Goal: Task Accomplishment & Management: Manage account settings

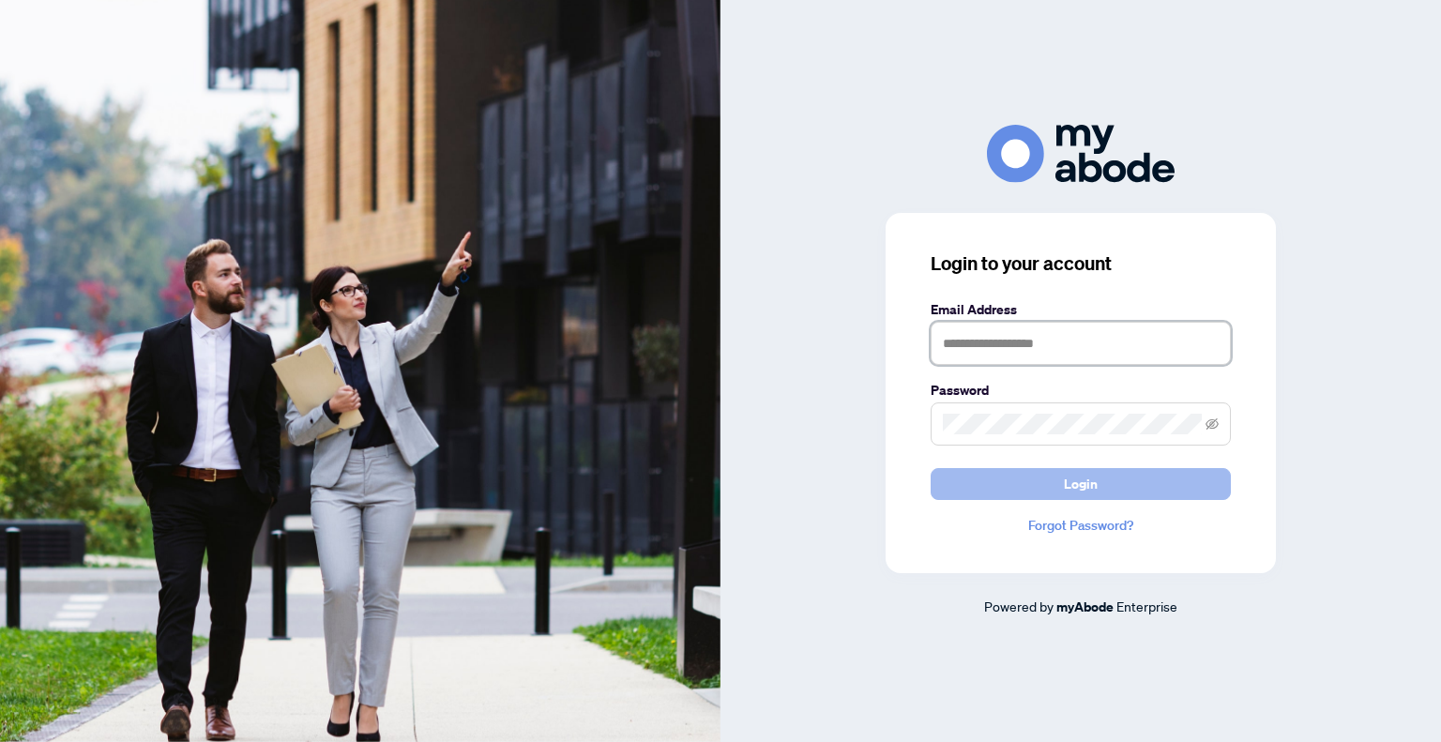
type input "**********"
click at [1075, 478] on span "Login" at bounding box center [1081, 484] width 34 height 30
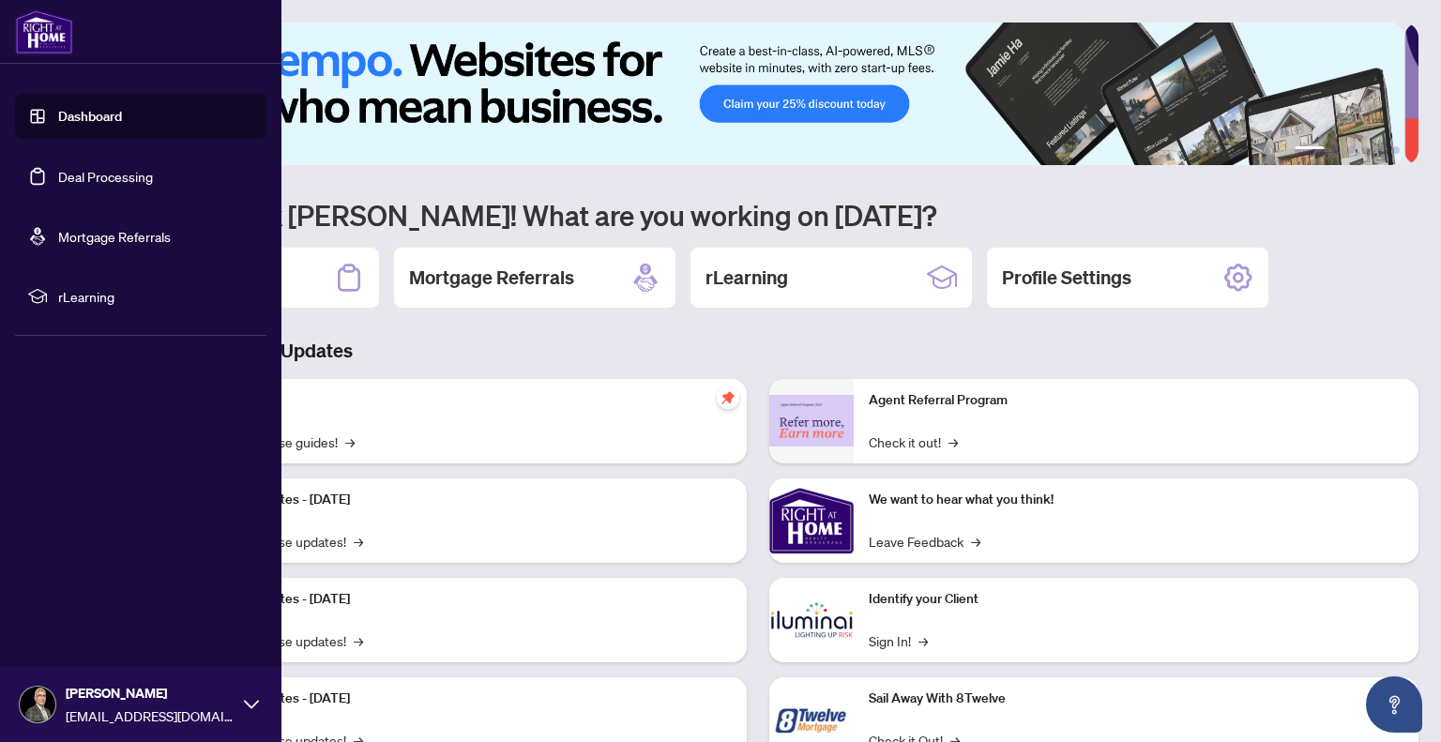
click at [93, 179] on link "Deal Processing" at bounding box center [105, 176] width 95 height 17
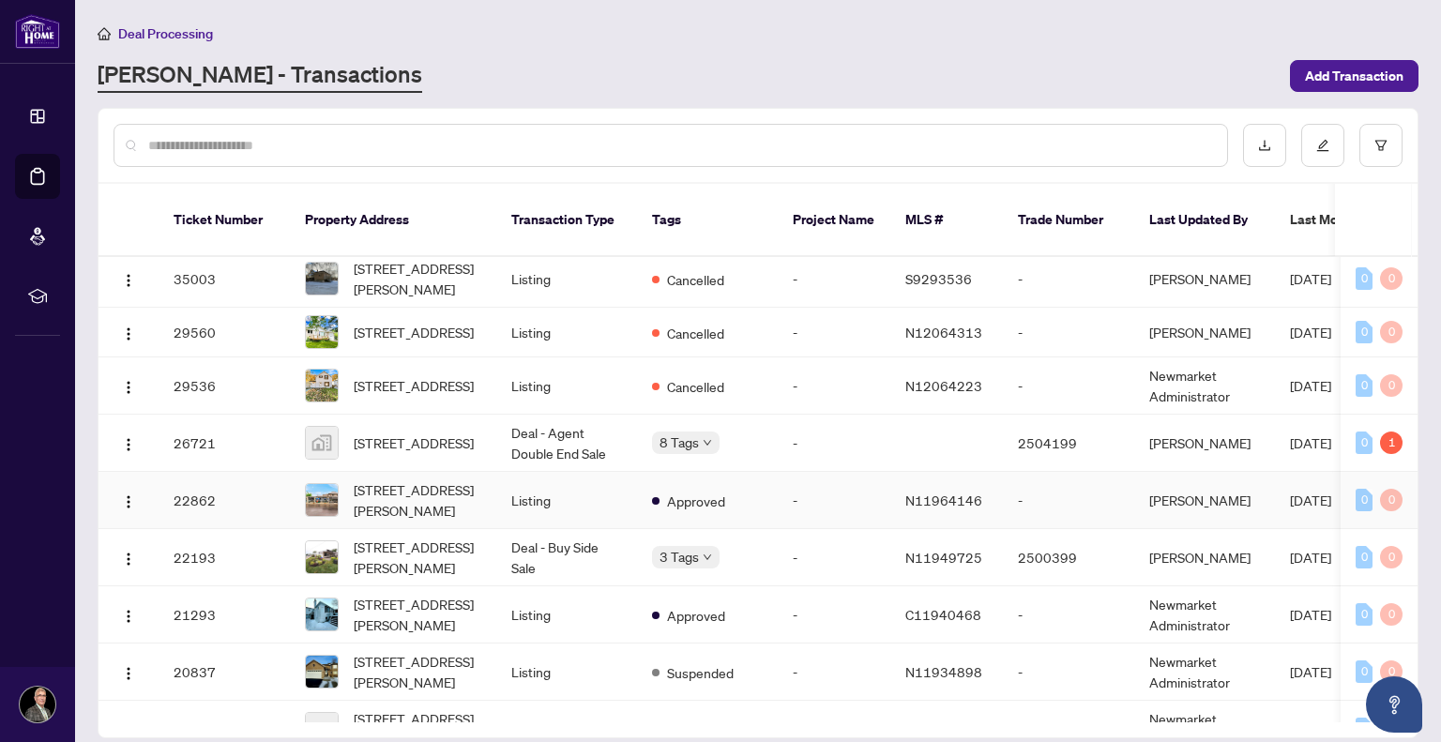
scroll to position [567, 0]
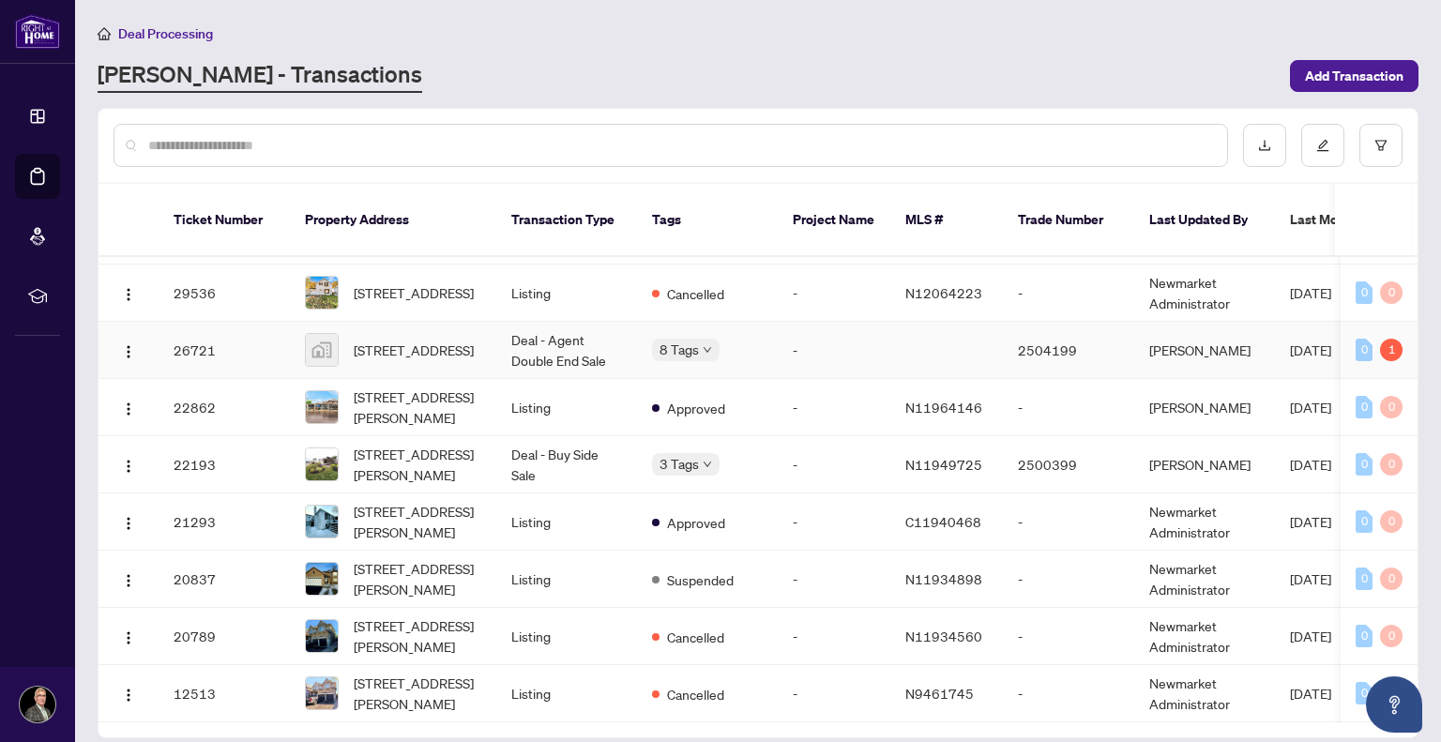
click at [514, 323] on td "Deal - Agent Double End Sale" at bounding box center [566, 350] width 141 height 57
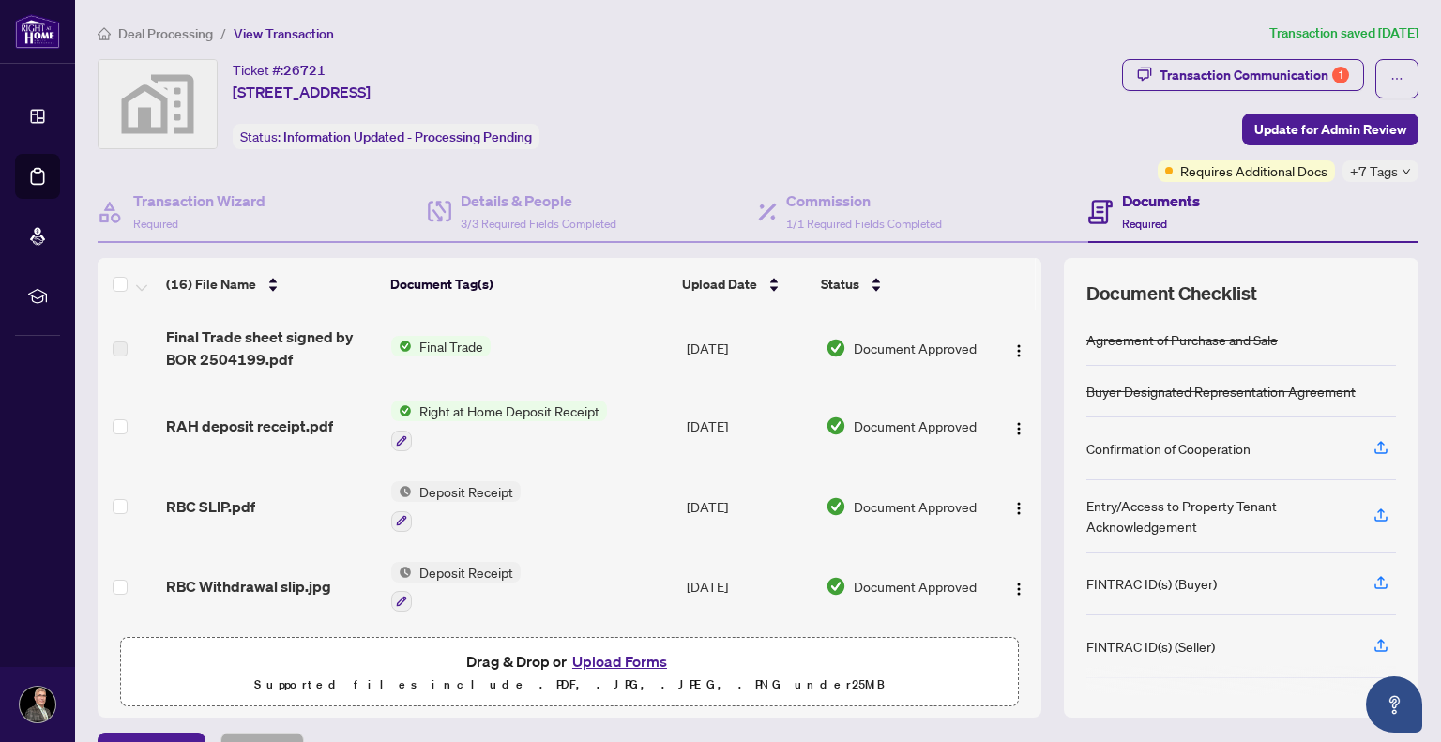
click at [477, 408] on span "Right at Home Deposit Receipt" at bounding box center [509, 411] width 195 height 21
click at [251, 420] on span "RAH deposit receipt.pdf" at bounding box center [249, 426] width 167 height 23
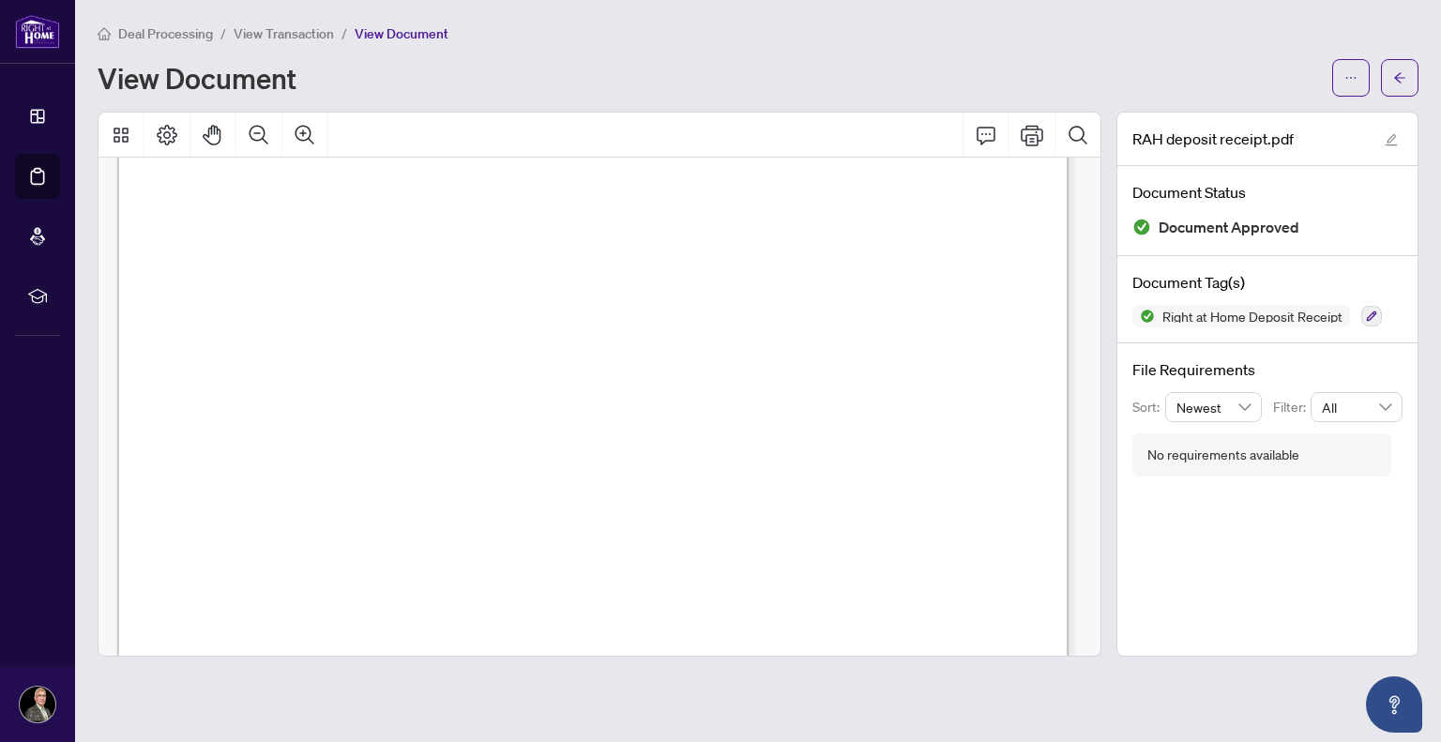
scroll to position [325, 0]
click at [1400, 78] on icon "arrow-left" at bounding box center [1399, 77] width 13 height 13
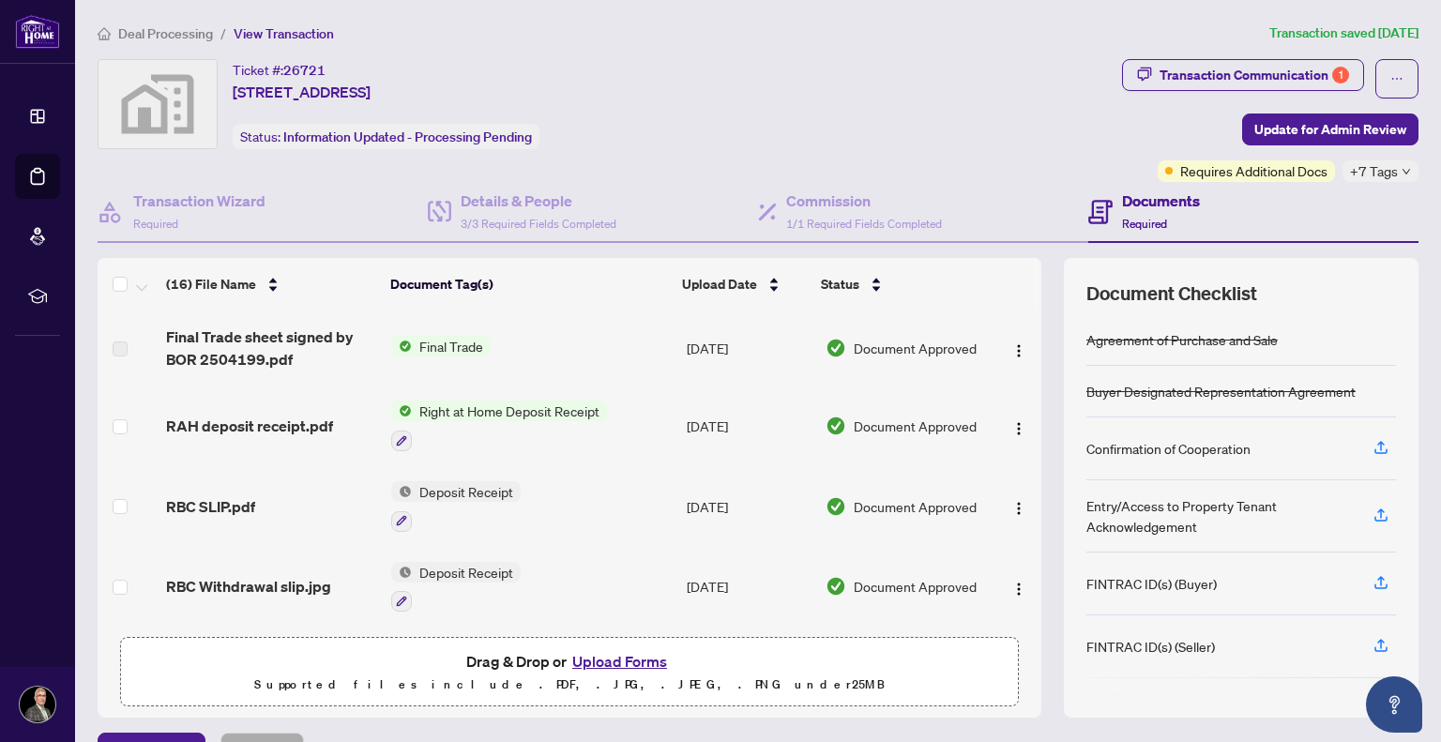
click at [447, 339] on span "Final Trade" at bounding box center [451, 346] width 79 height 21
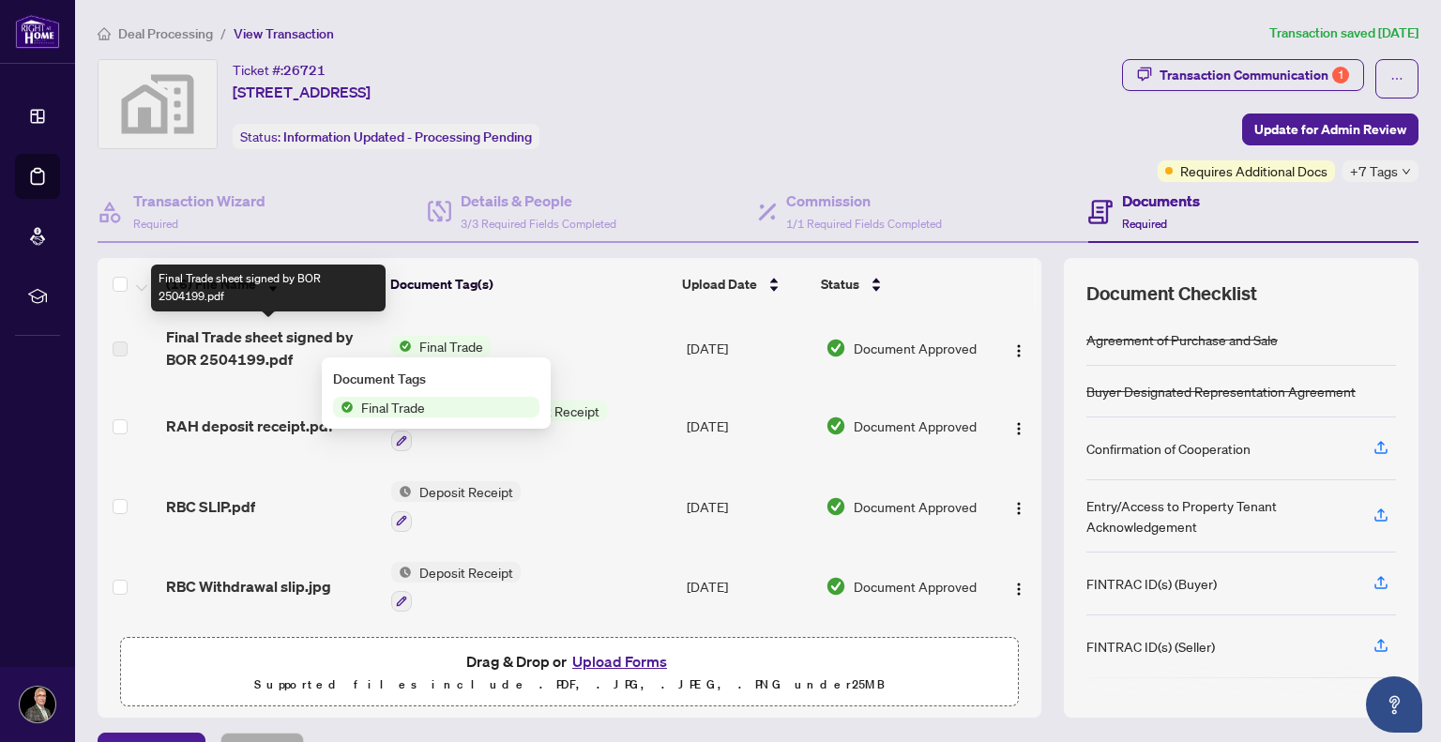
click at [225, 344] on span "Final Trade sheet signed by BOR 2504199.pdf" at bounding box center [271, 348] width 210 height 45
click at [261, 337] on span "Final Trade sheet signed by BOR 2504199.pdf" at bounding box center [271, 348] width 210 height 45
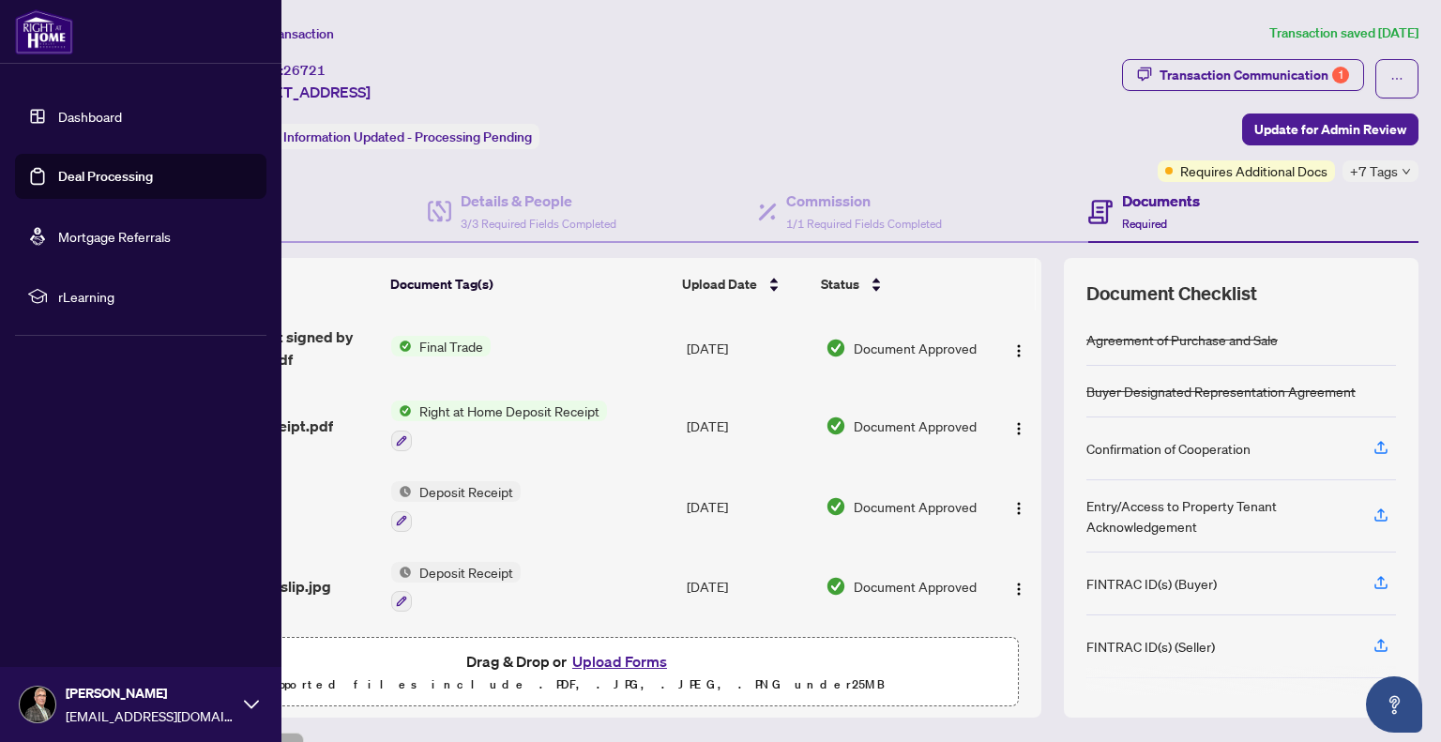
click at [58, 182] on link "Deal Processing" at bounding box center [105, 176] width 95 height 17
